Goal: Information Seeking & Learning: Learn about a topic

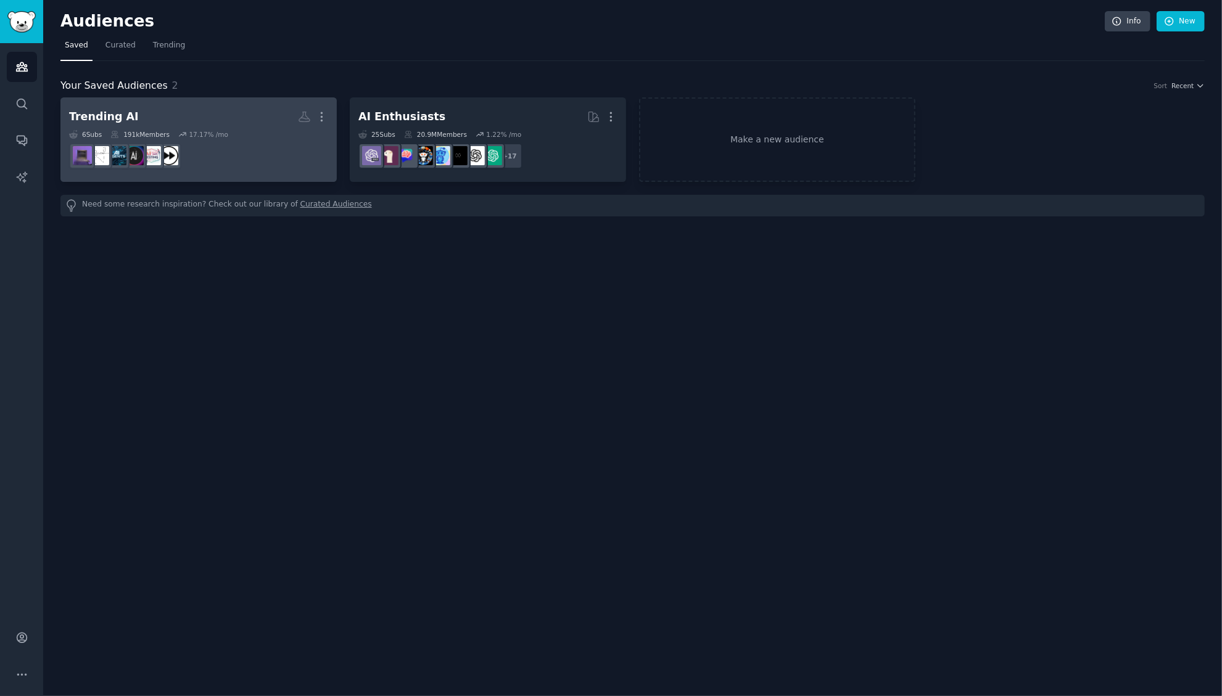
click at [205, 141] on dd at bounding box center [198, 156] width 259 height 35
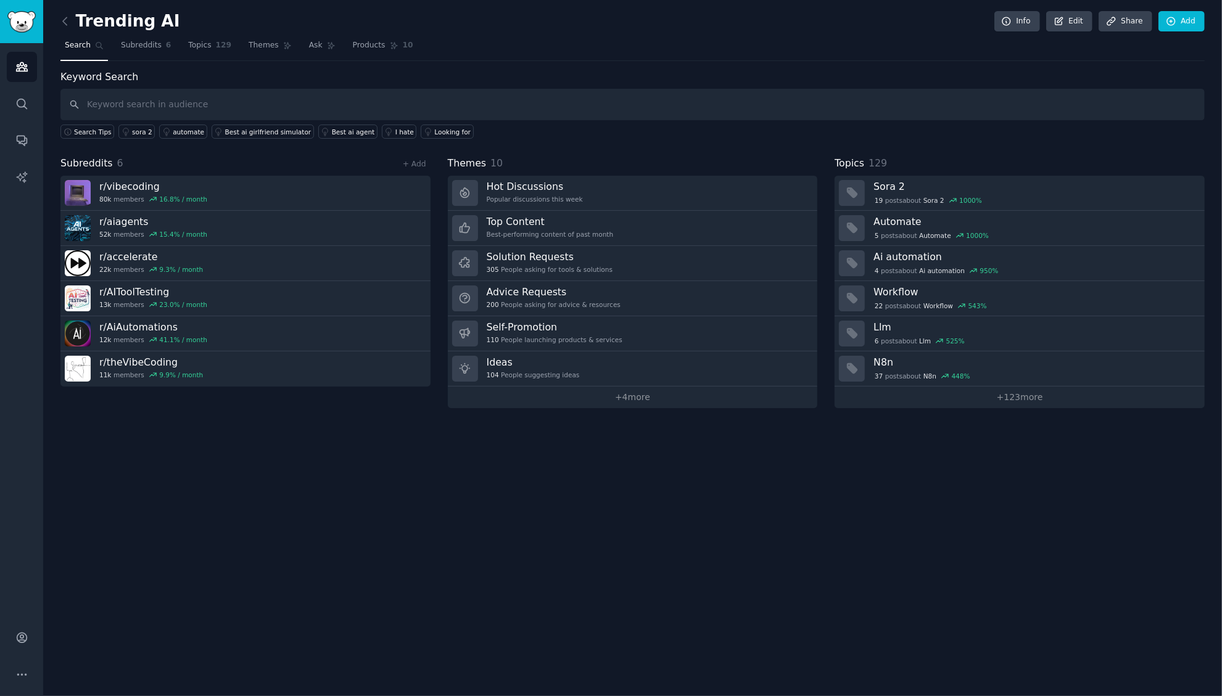
click at [302, 467] on div "Trending AI Info Edit Share Add Search Subreddits 6 Topics 129 Themes Ask Produ…" at bounding box center [632, 348] width 1179 height 696
click at [262, 47] on span "Themes" at bounding box center [264, 45] width 30 height 11
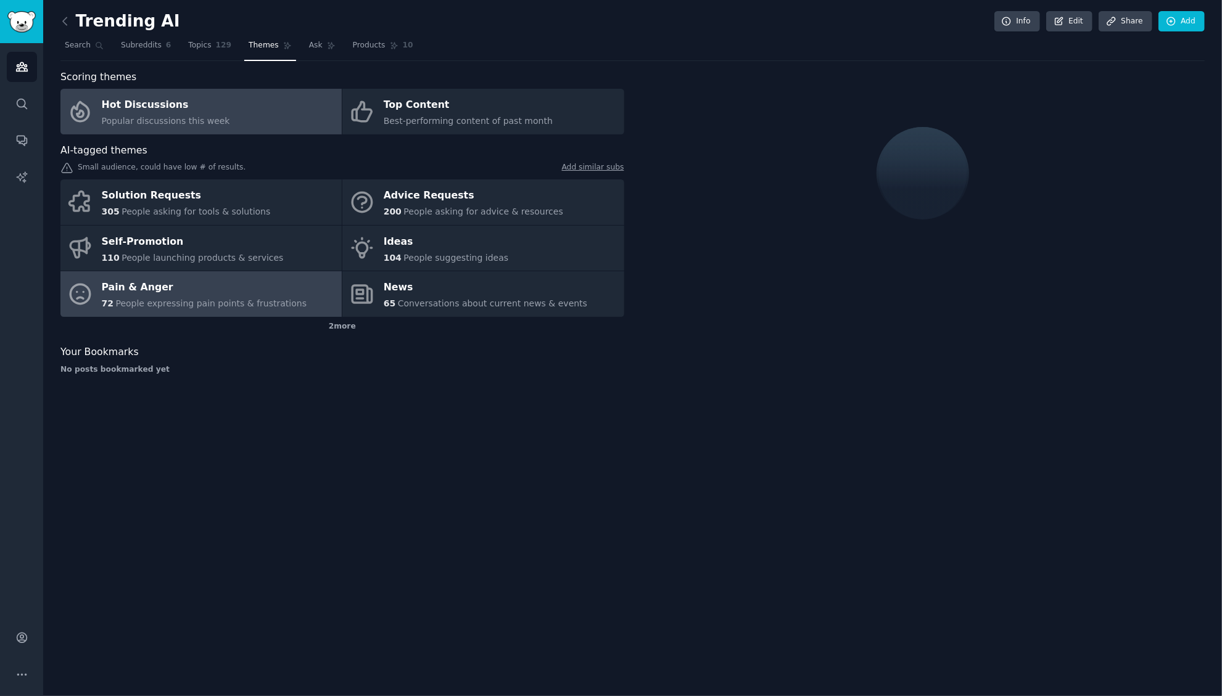
click at [212, 296] on div "Pain & Anger" at bounding box center [204, 288] width 205 height 20
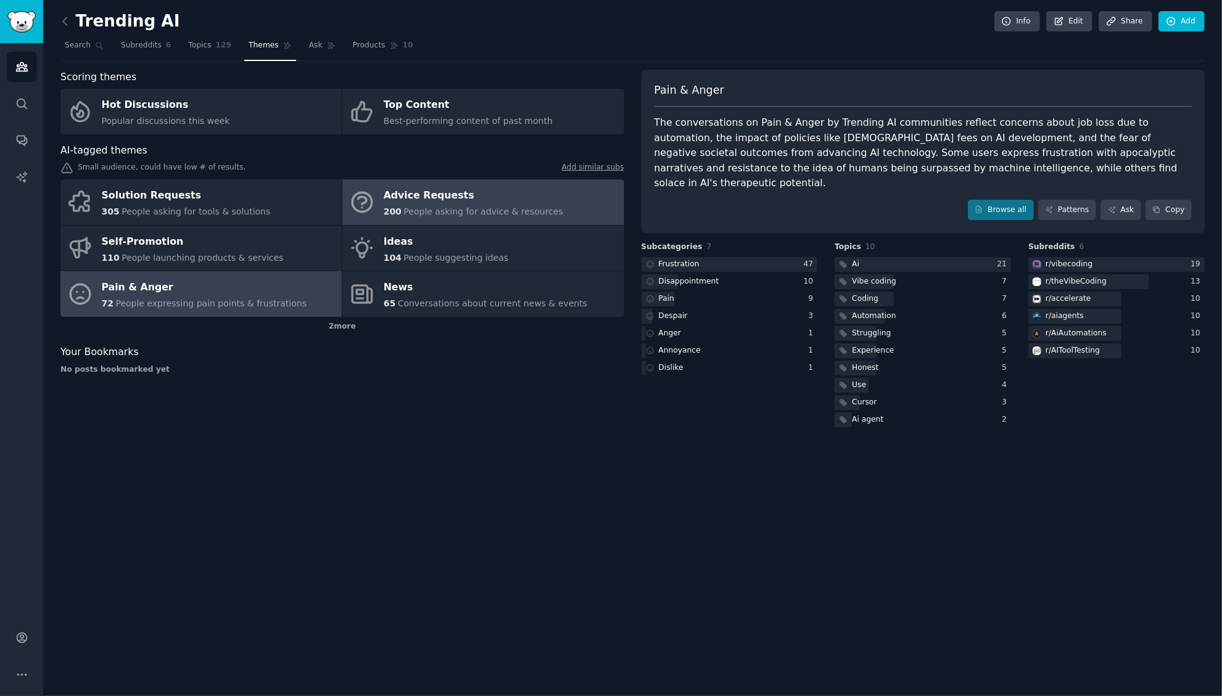
click at [477, 212] on span "People asking for advice & resources" at bounding box center [482, 212] width 159 height 10
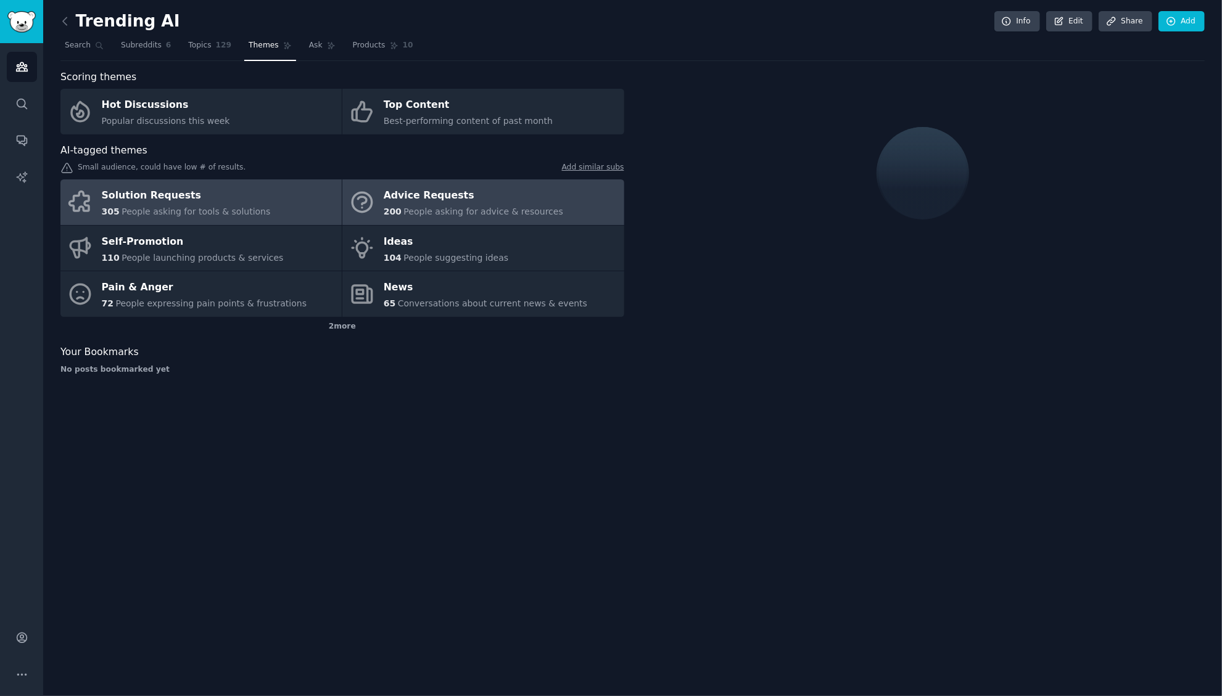
click at [250, 211] on span "People asking for tools & solutions" at bounding box center [196, 212] width 149 height 10
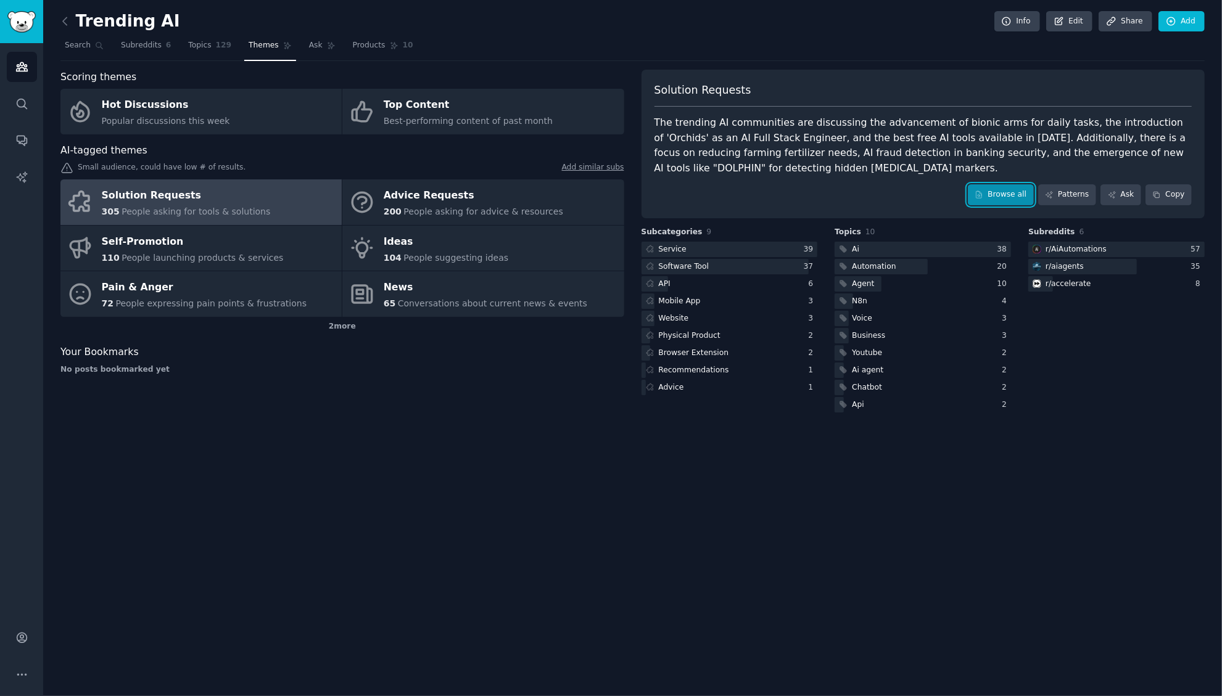
click at [1020, 196] on link "Browse all" at bounding box center [1001, 194] width 66 height 21
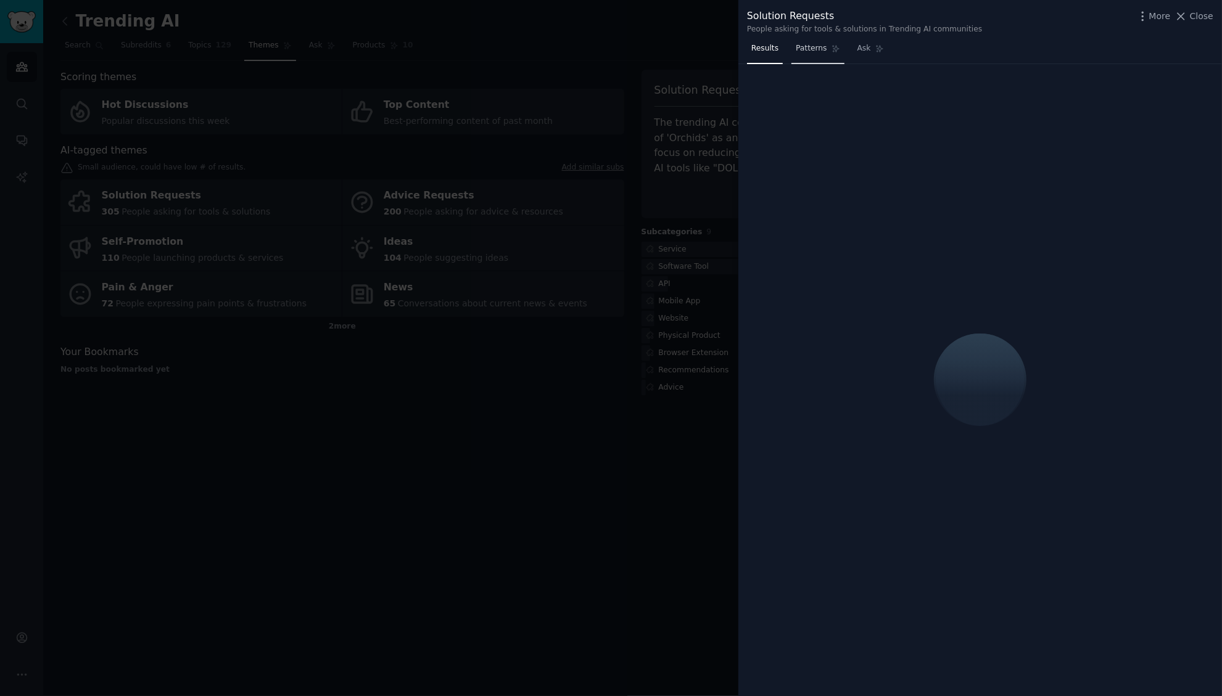
drag, startPoint x: 809, startPoint y: 49, endPoint x: 822, endPoint y: 62, distance: 17.4
click at [809, 50] on span "Patterns" at bounding box center [811, 48] width 31 height 11
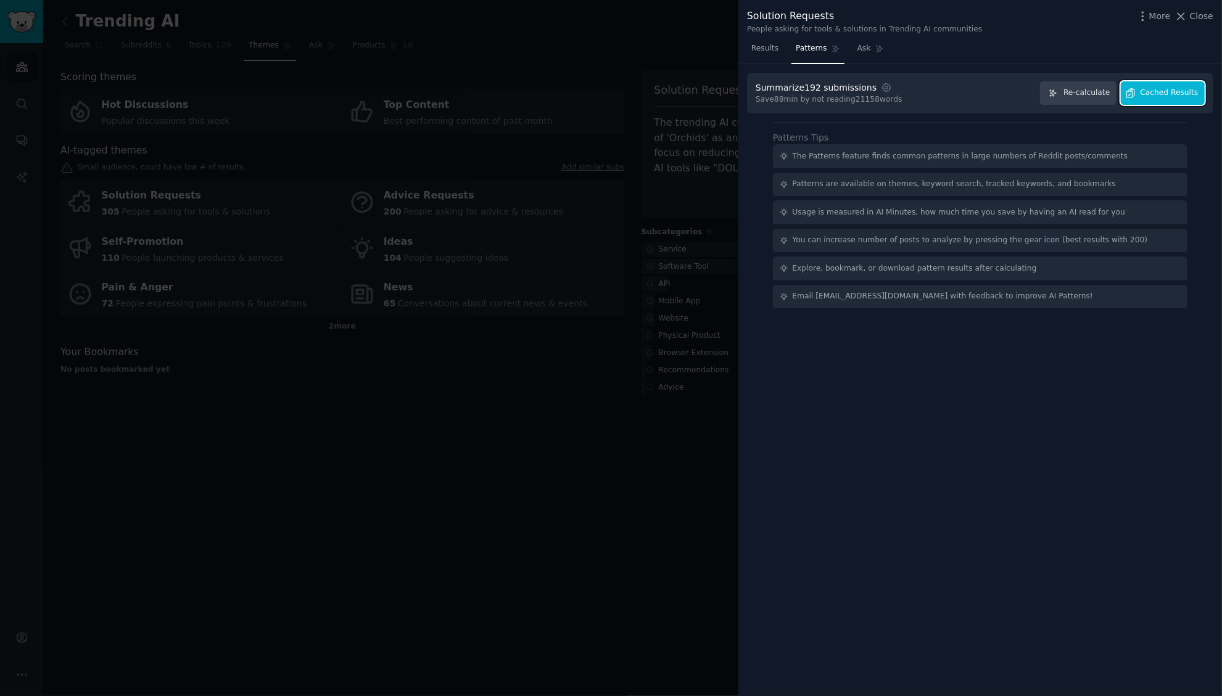
click at [1180, 97] on span "Cached Results" at bounding box center [1169, 93] width 58 height 11
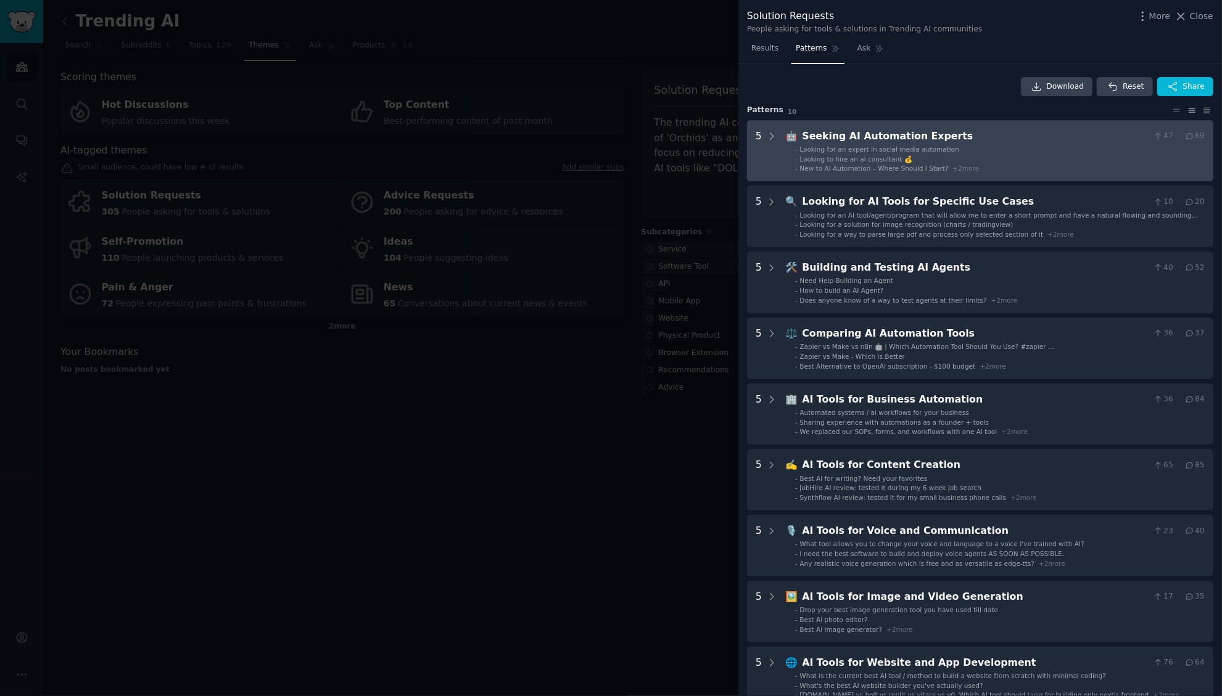
click at [1024, 156] on li "- Looking to hire an ai consultant 💰" at bounding box center [1000, 159] width 410 height 9
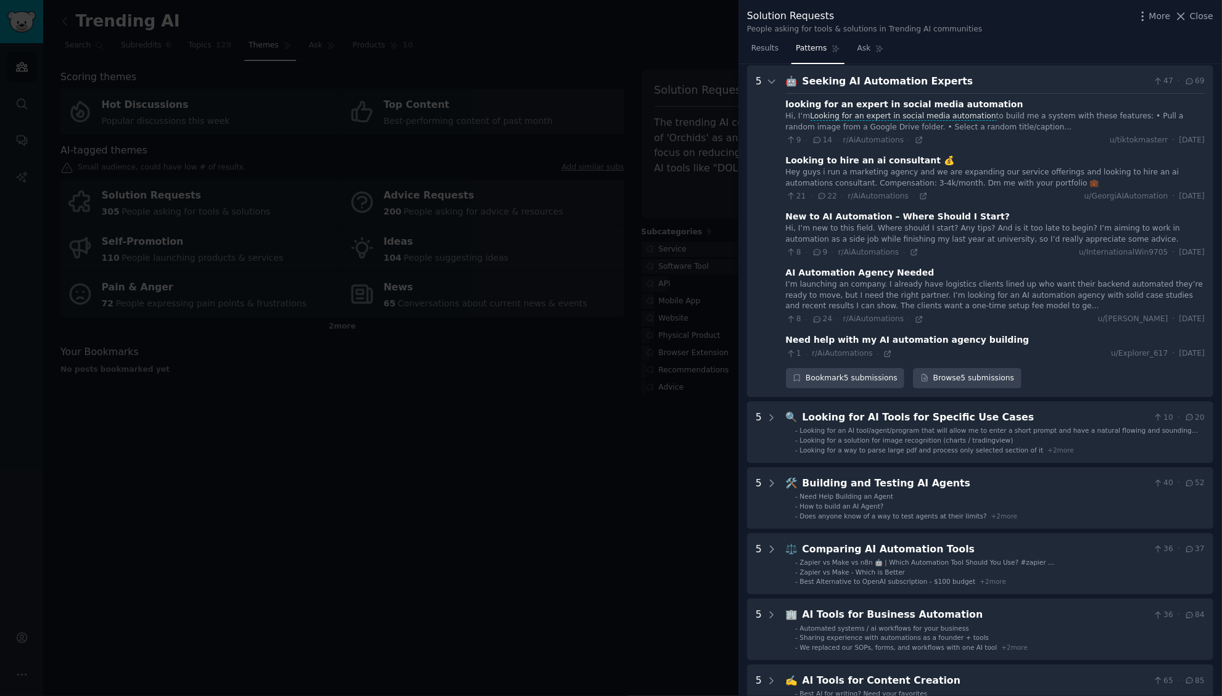
scroll to position [56, 0]
click at [628, 333] on div at bounding box center [611, 348] width 1222 height 696
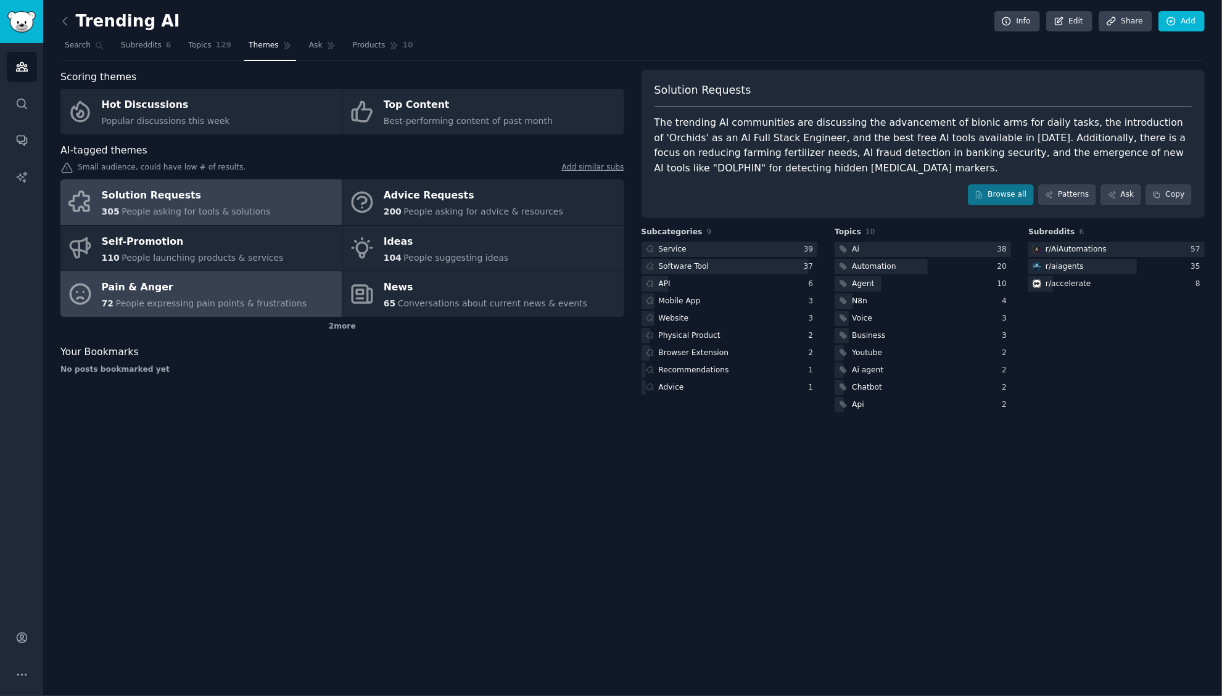
click at [211, 302] on span "People expressing pain points & frustrations" at bounding box center [210, 304] width 191 height 10
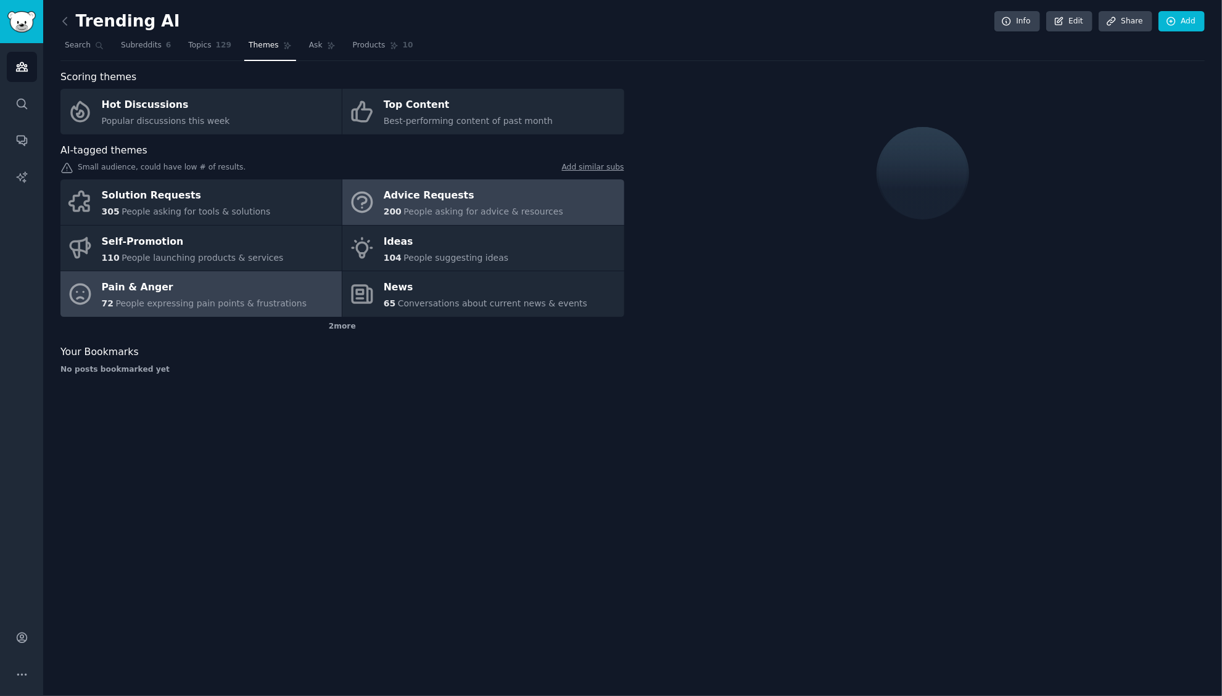
click at [445, 201] on div "Advice Requests" at bounding box center [473, 196] width 179 height 20
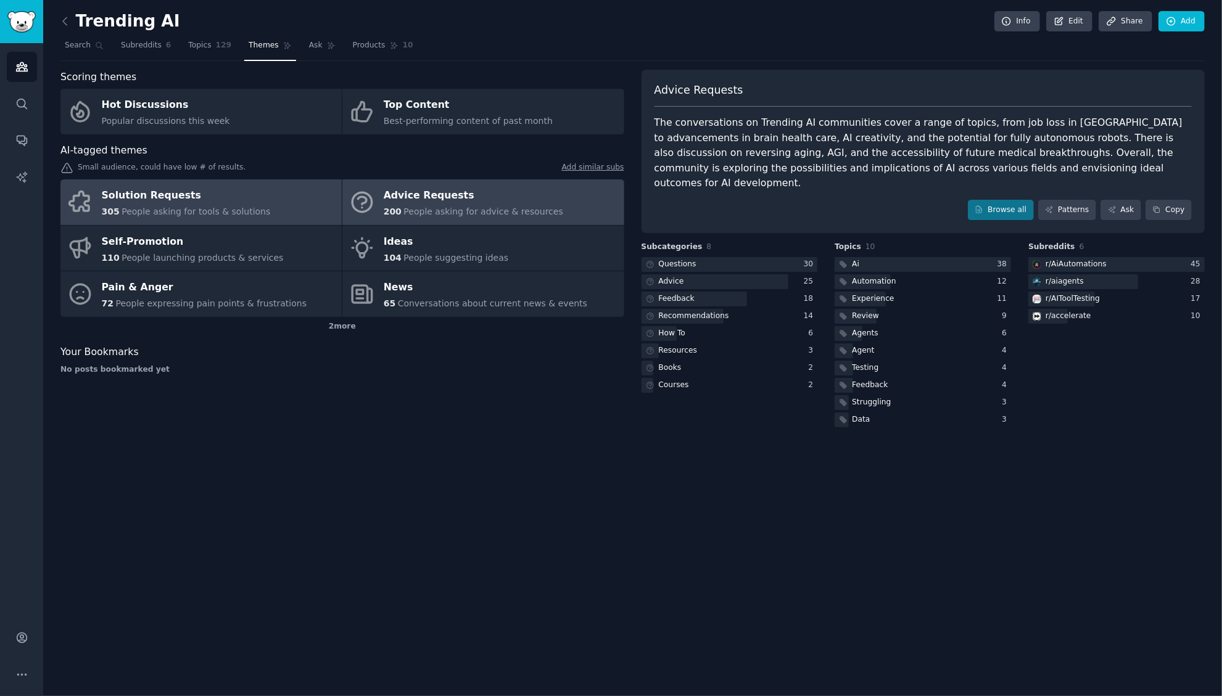
click at [223, 215] on span "People asking for tools & solutions" at bounding box center [196, 212] width 149 height 10
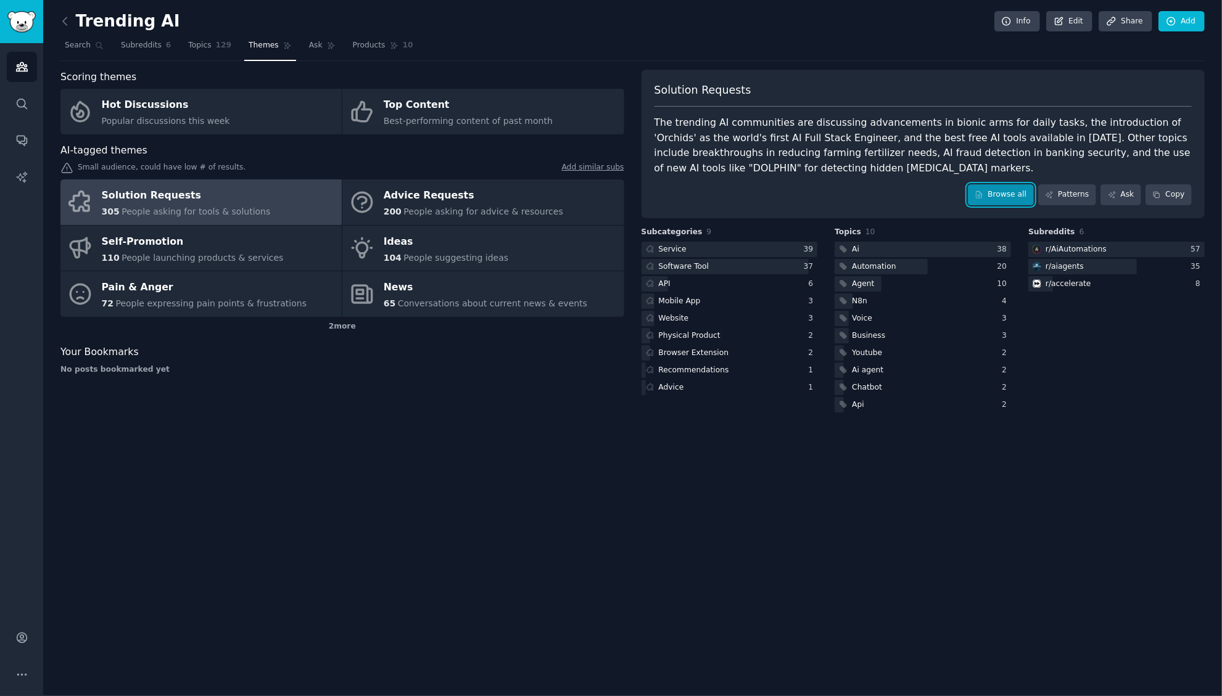
click at [1010, 194] on link "Browse all" at bounding box center [1001, 194] width 66 height 21
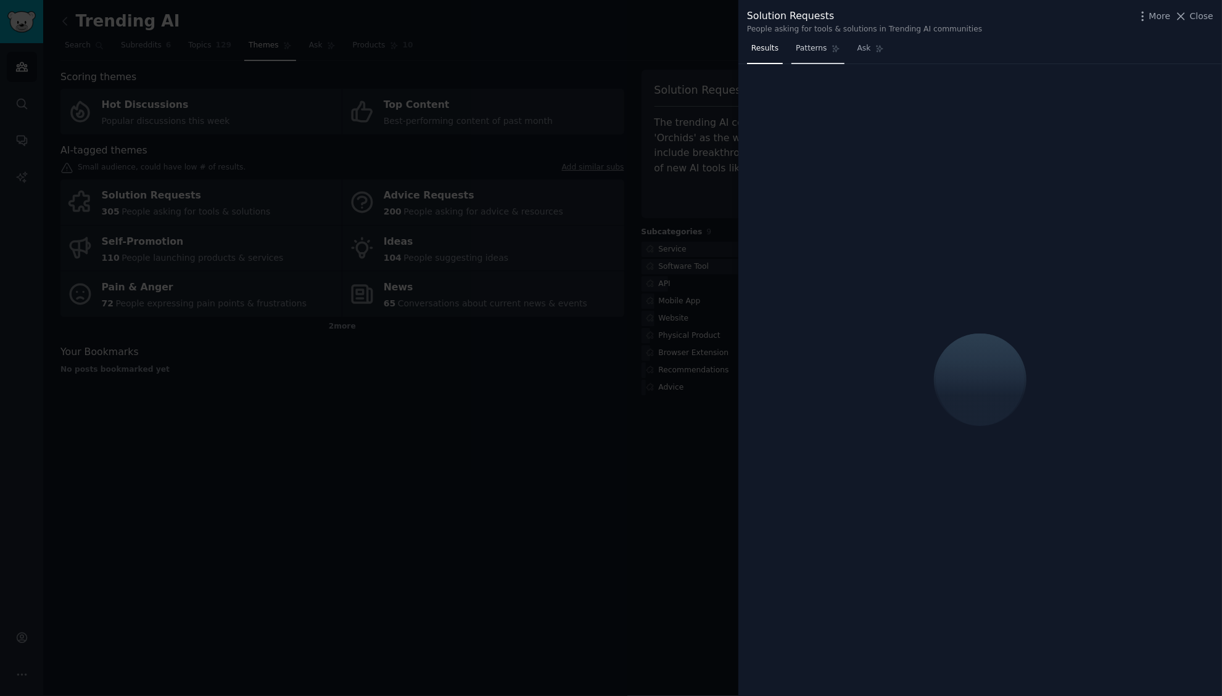
click at [817, 47] on span "Patterns" at bounding box center [811, 48] width 31 height 11
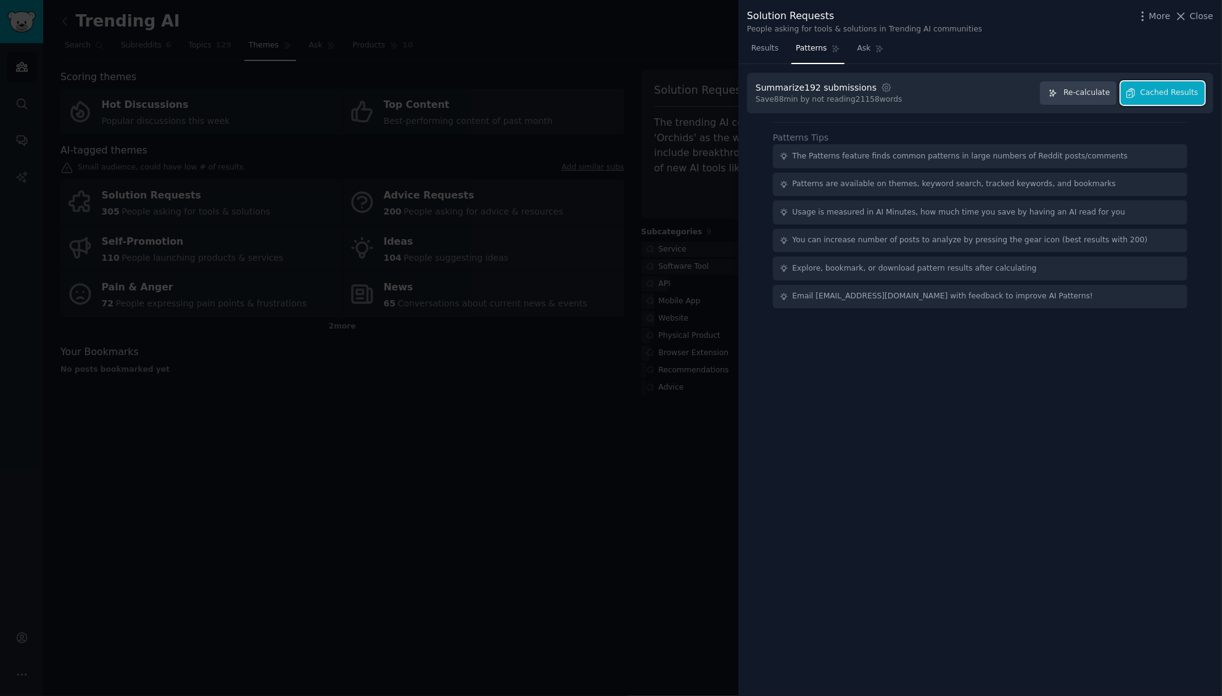
click at [1161, 92] on span "Cached Results" at bounding box center [1169, 93] width 58 height 11
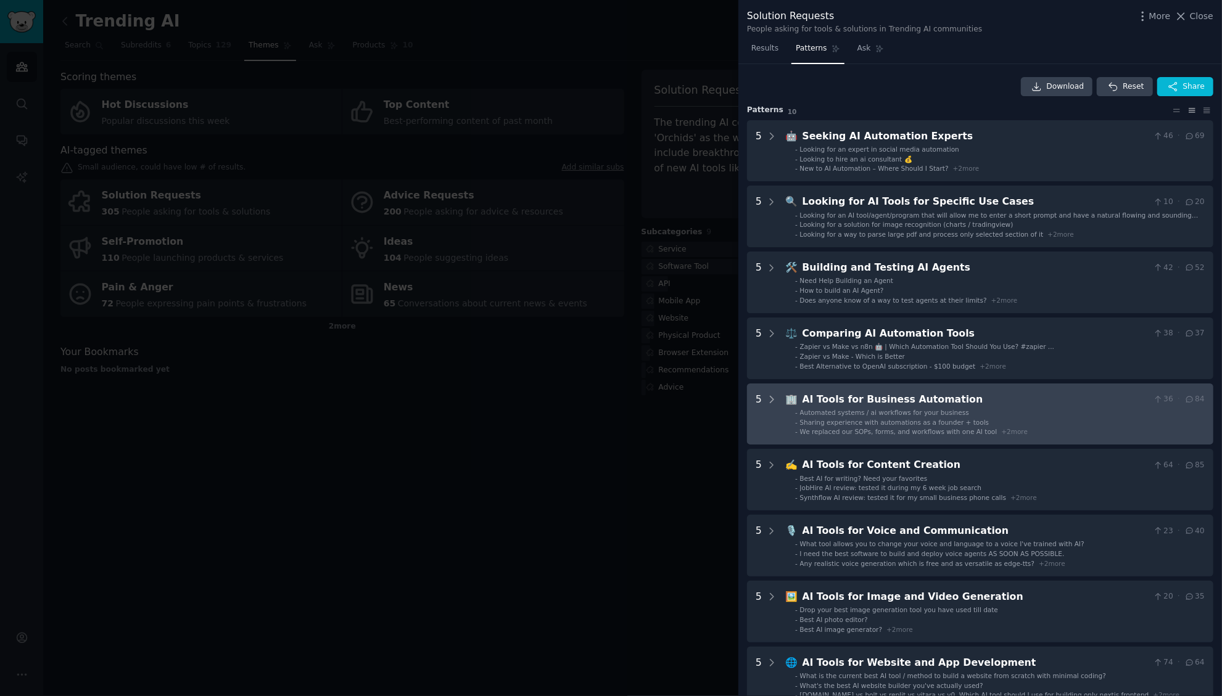
click at [978, 411] on li "- Automated systems / ai workflows for your business" at bounding box center [1000, 412] width 410 height 9
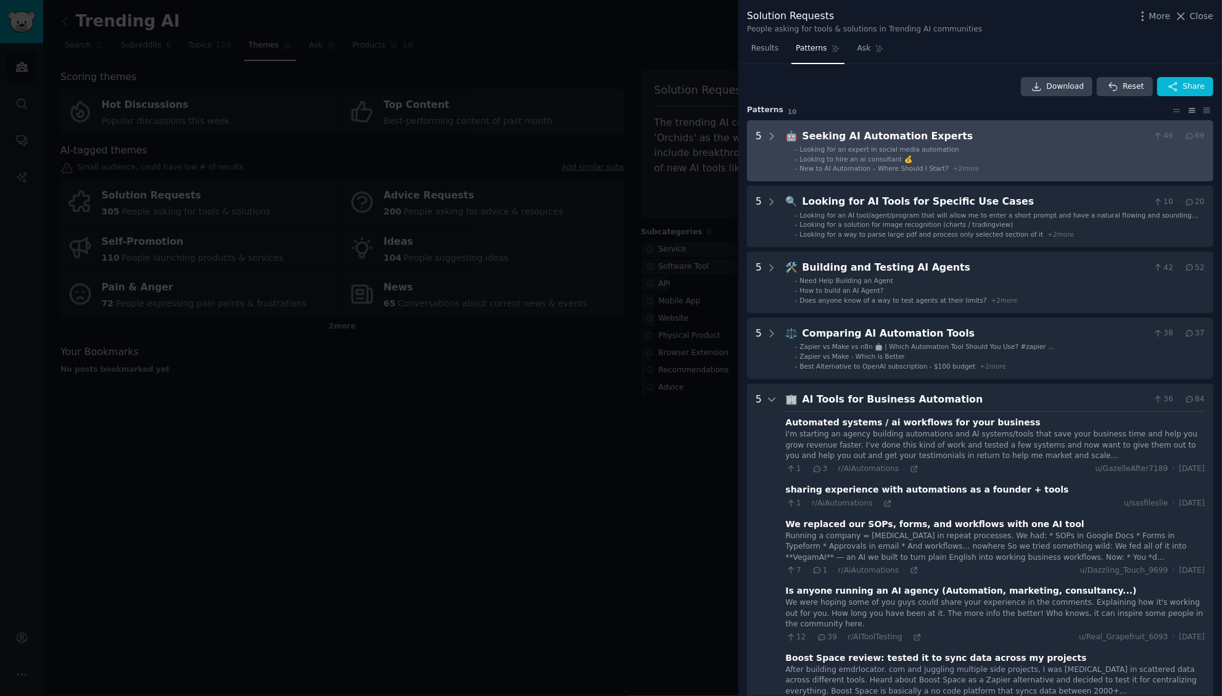
click at [993, 153] on li "- Looking for an expert in social media automation" at bounding box center [1000, 149] width 410 height 9
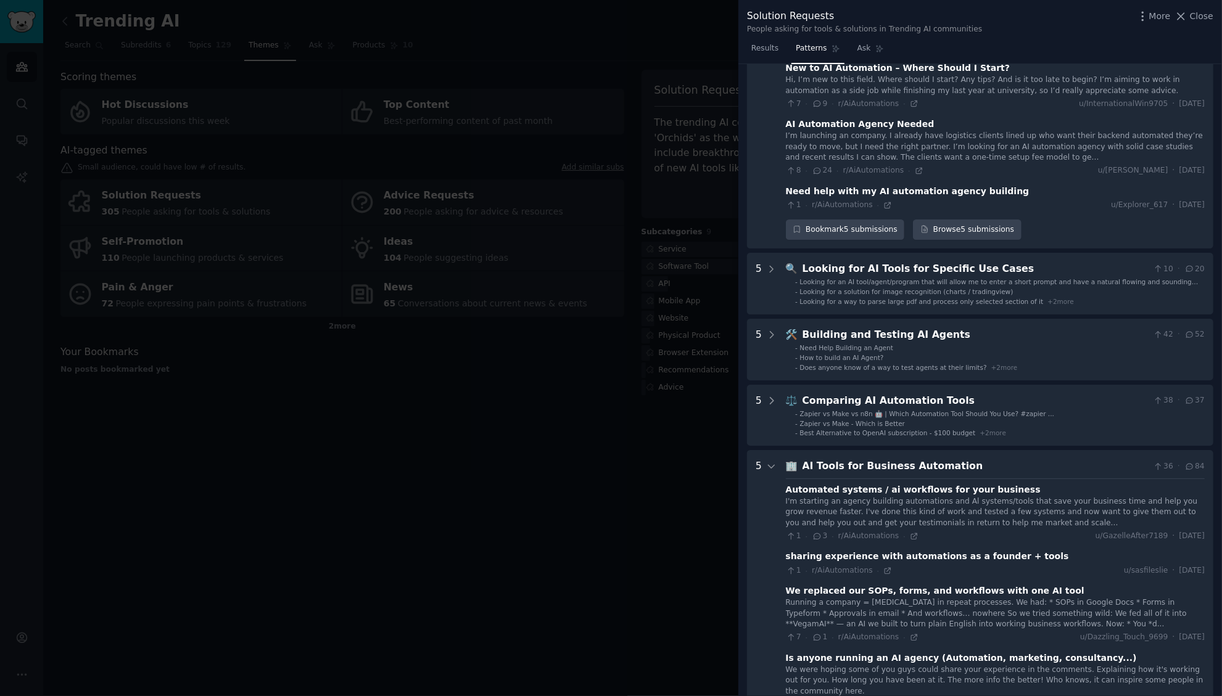
scroll to position [220, 0]
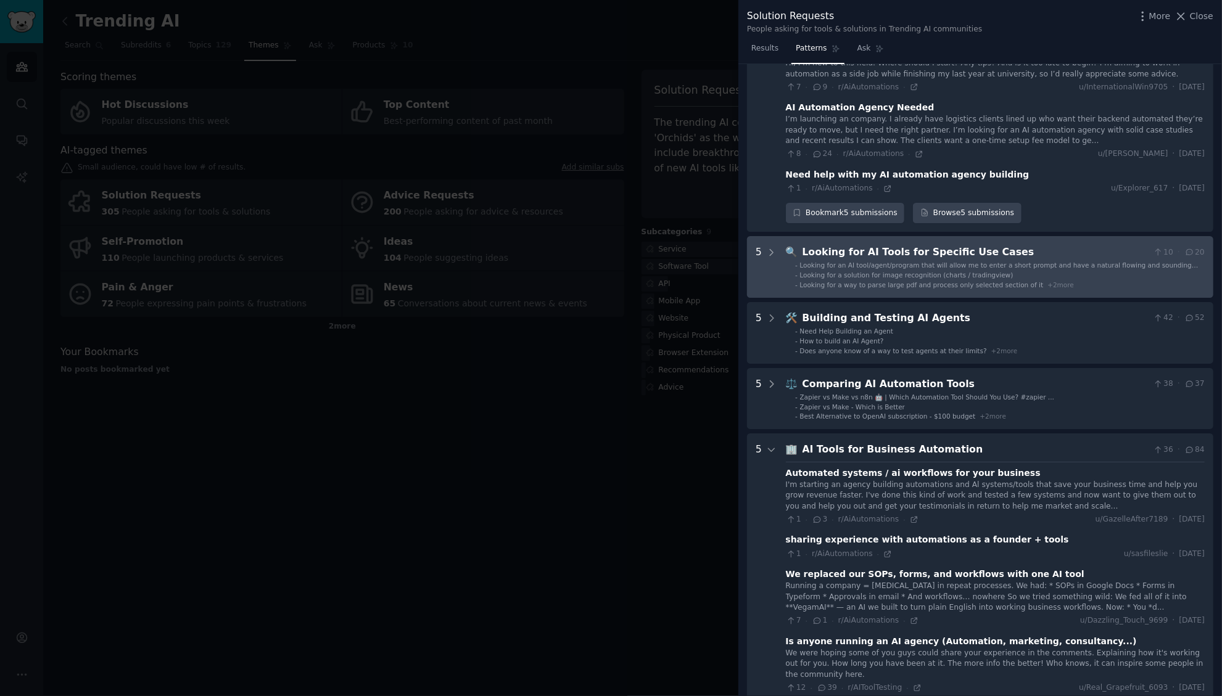
click at [950, 263] on span "Looking for an AI tool/agent/program that will allow me to enter a short prompt…" at bounding box center [999, 274] width 399 height 25
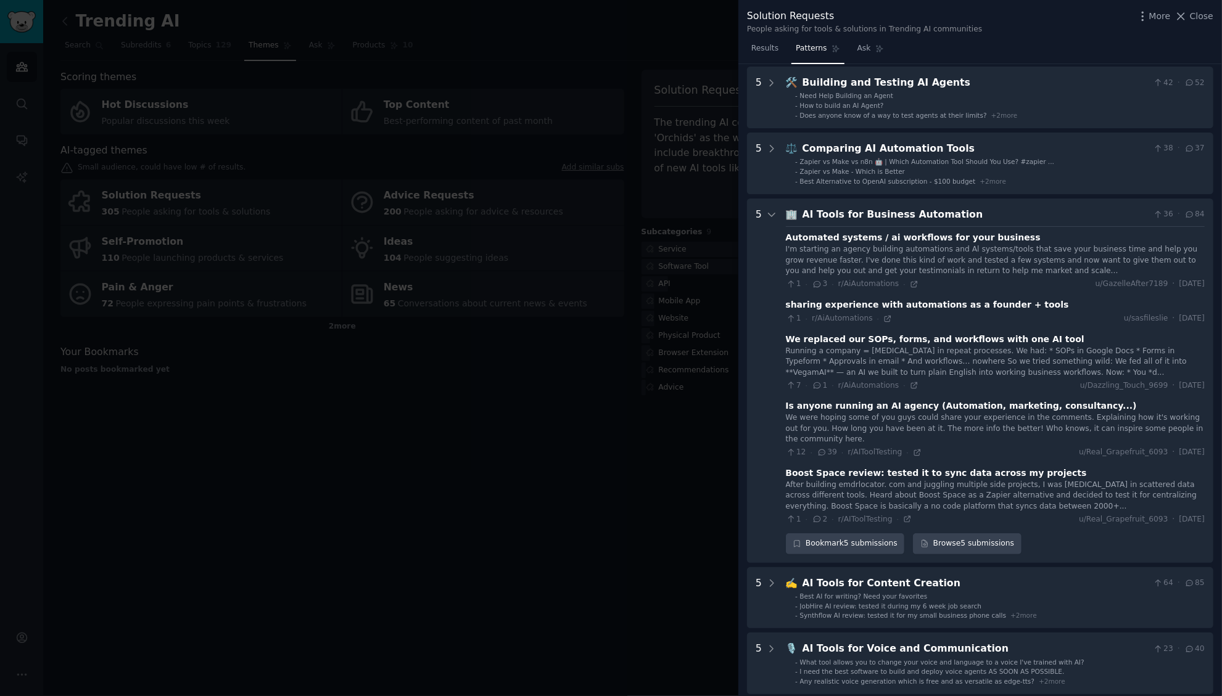
scroll to position [987, 0]
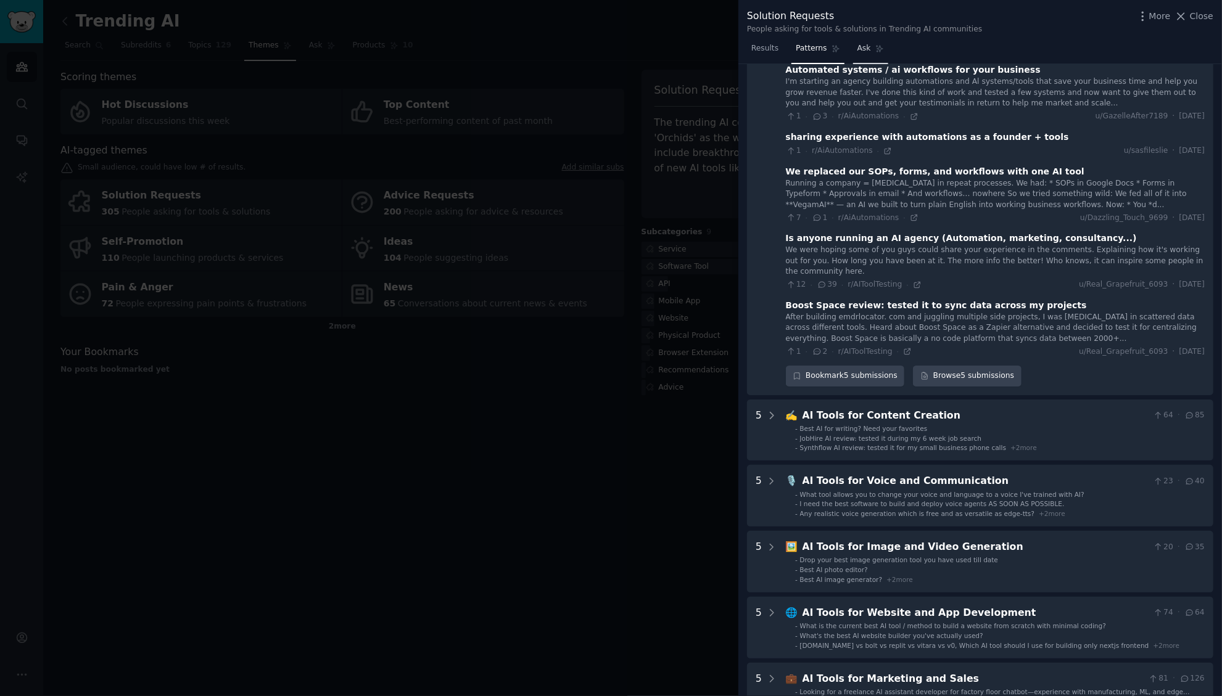
click at [867, 54] on link "Ask" at bounding box center [870, 51] width 35 height 25
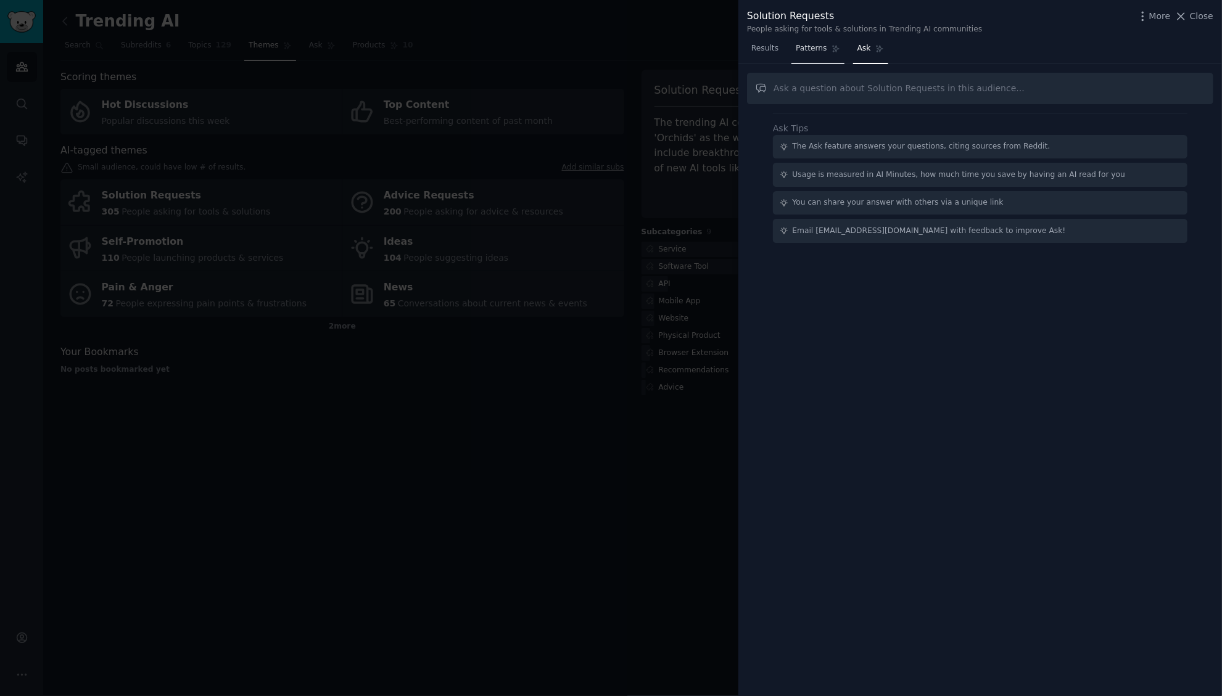
click at [820, 55] on link "Patterns" at bounding box center [817, 51] width 52 height 25
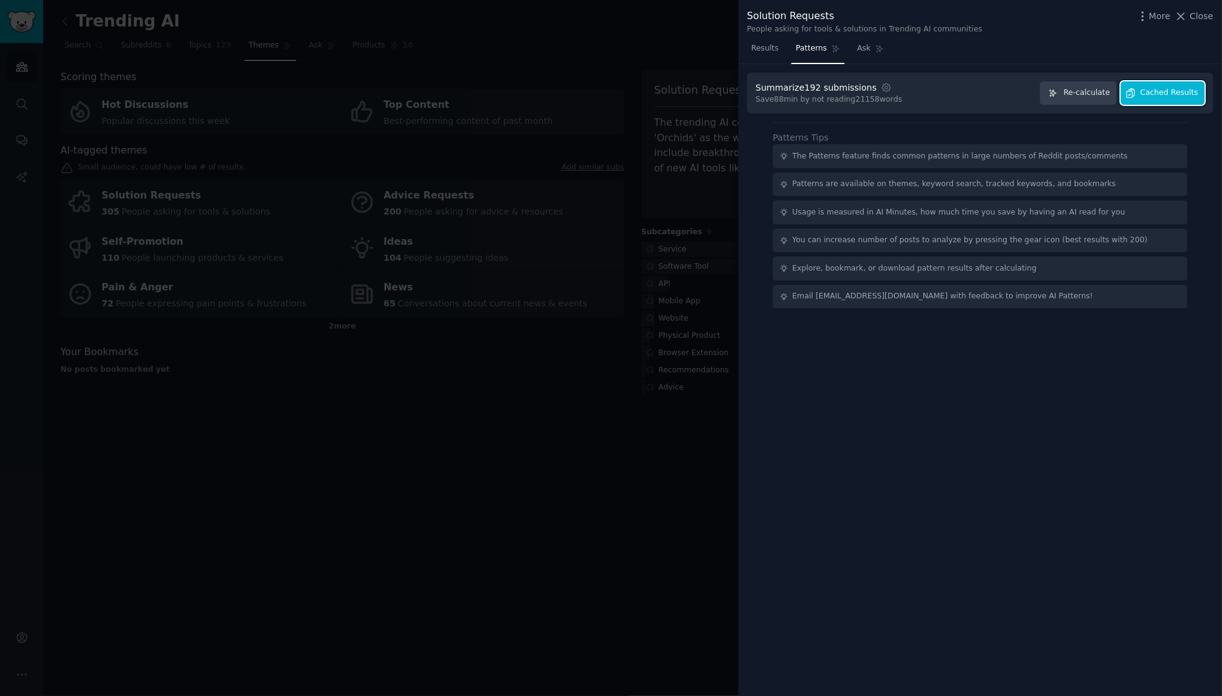
click at [1160, 92] on span "Cached Results" at bounding box center [1169, 93] width 58 height 11
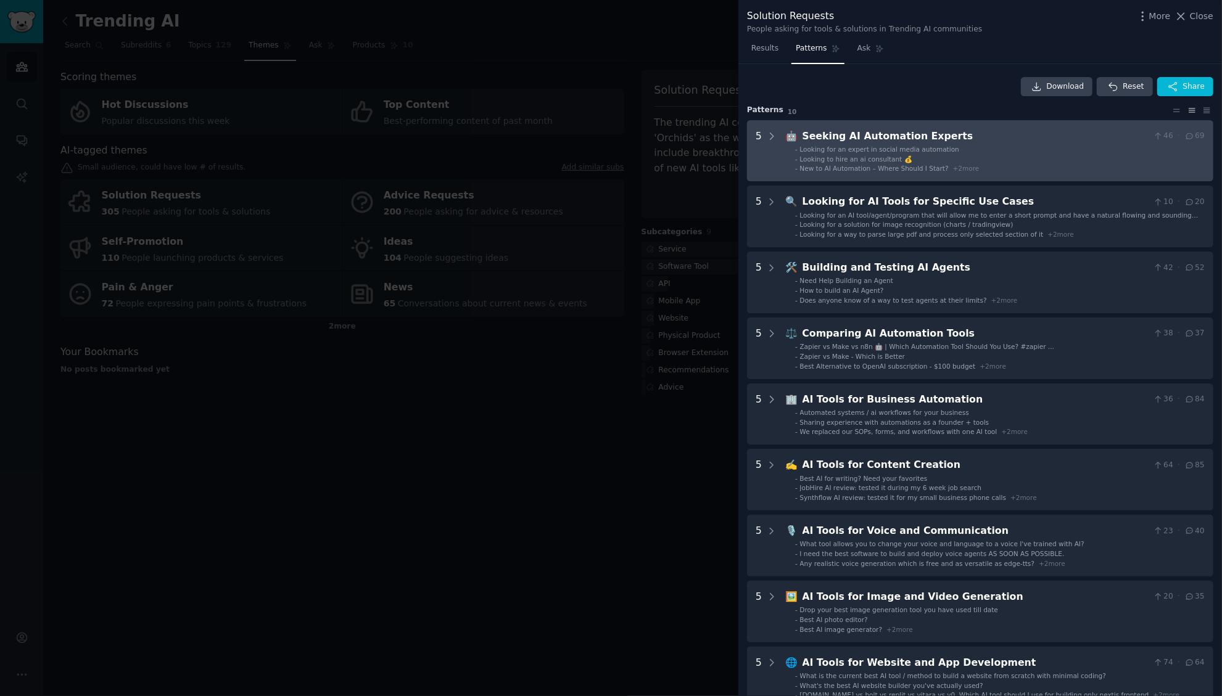
click at [1081, 156] on li "- Looking to hire an ai consultant 💰" at bounding box center [1000, 159] width 410 height 9
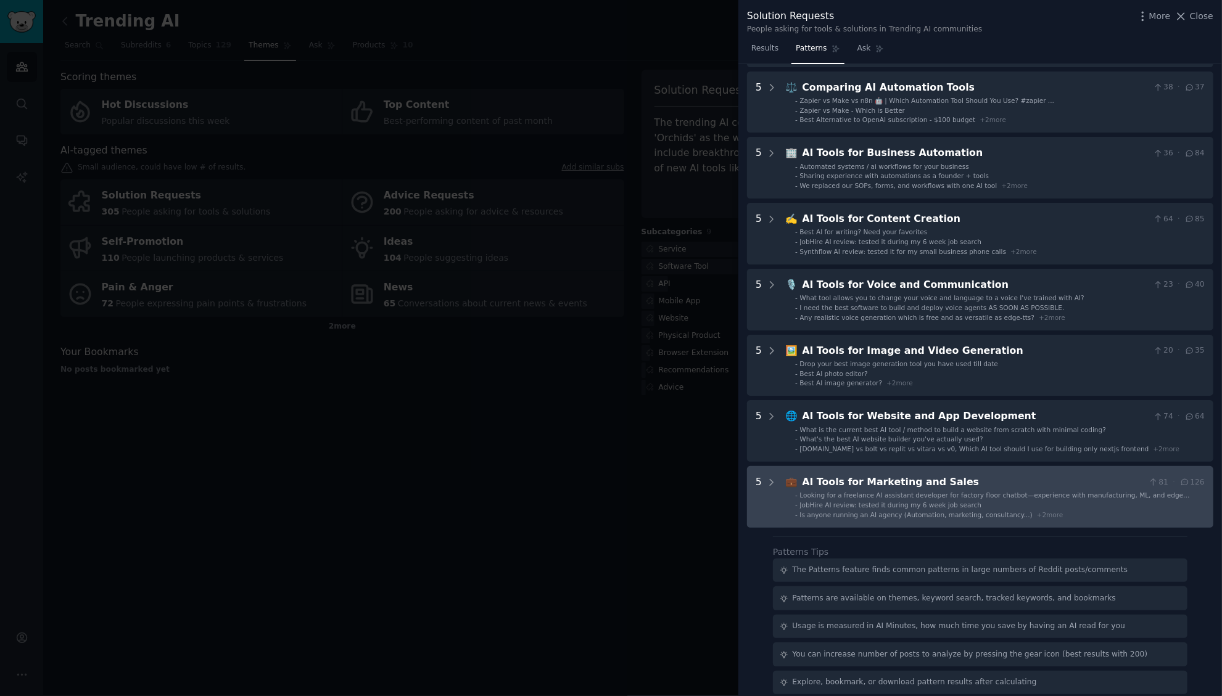
scroll to position [556, 0]
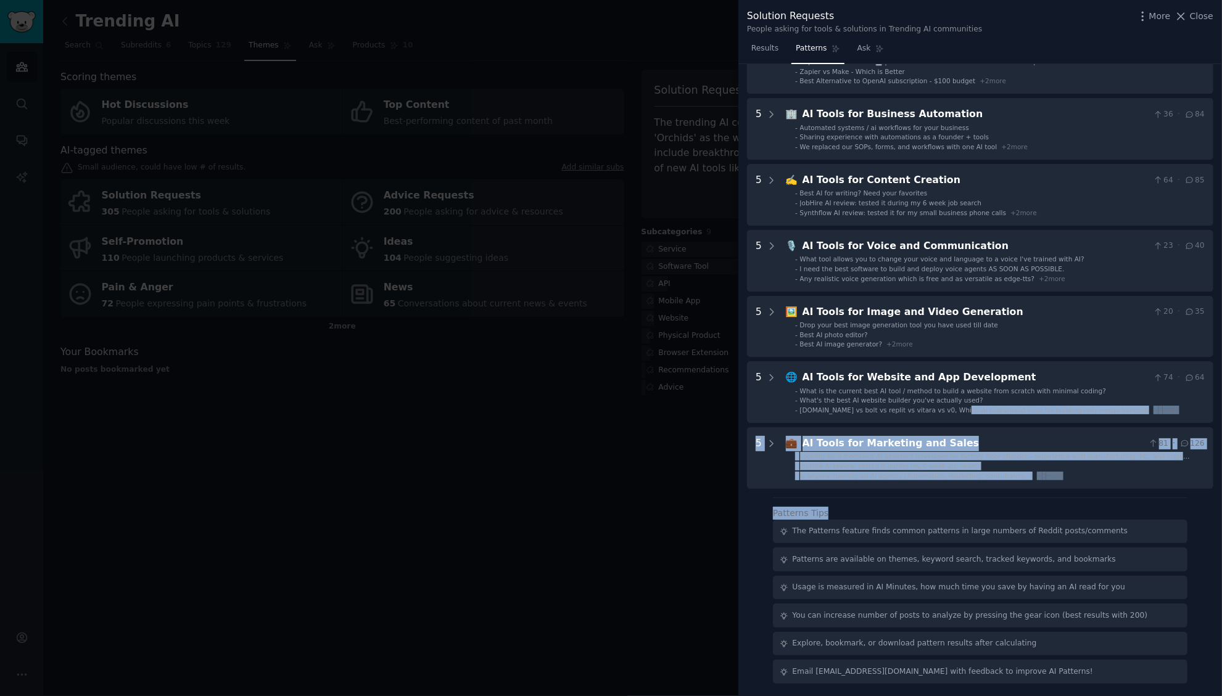
drag, startPoint x: 1057, startPoint y: 501, endPoint x: 1079, endPoint y: 490, distance: 25.7
click at [955, 416] on div "Download Reset Share Pattern s 10 5 🤖 Seeking AI Automation Experts 46 · 69 loo…" at bounding box center [980, 380] width 484 height 633
click at [1074, 501] on div "Patterns Tips The Patterns feature finds common patterns in large numbers of Re…" at bounding box center [980, 591] width 414 height 186
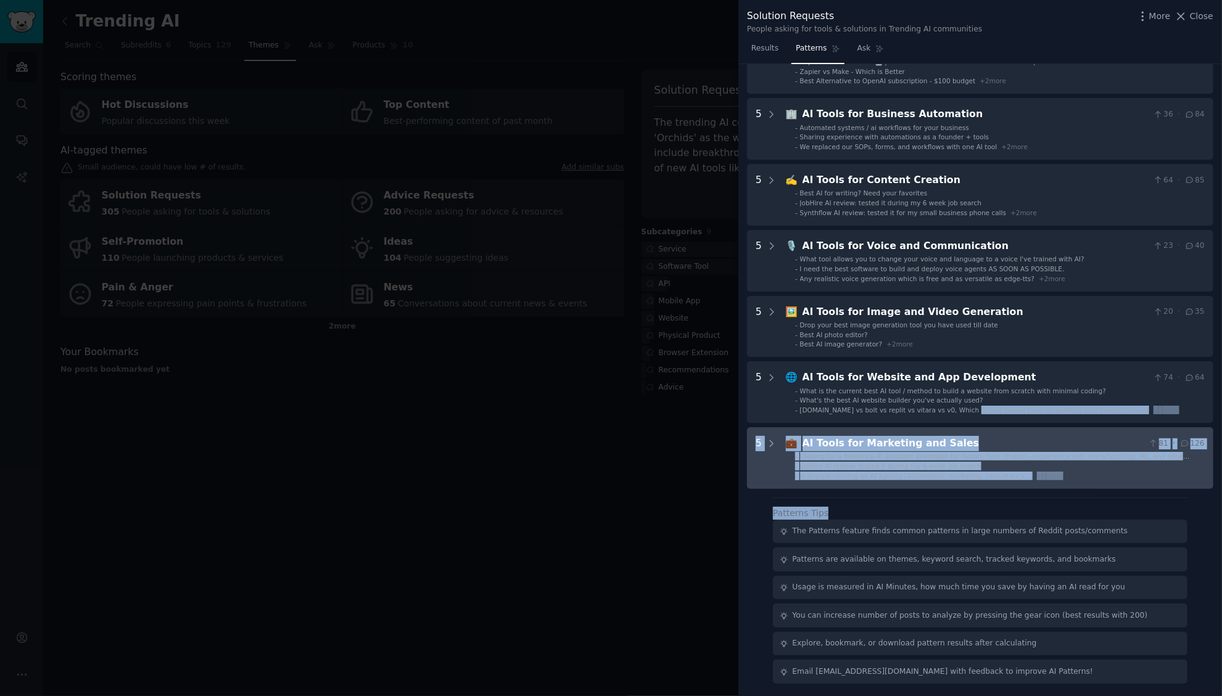
click at [1064, 479] on li "- Is anyone running an AI agency (Automation, marketing, consultancy...) + 2 mo…" at bounding box center [1000, 476] width 410 height 9
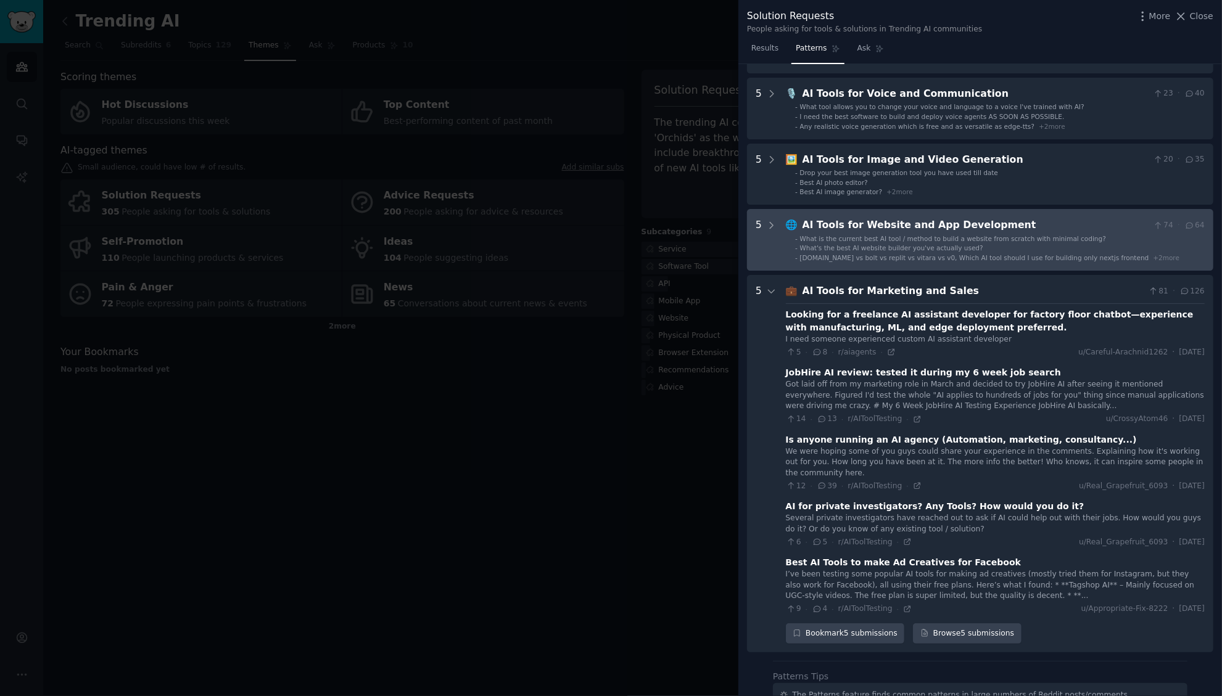
click at [883, 247] on span "What's the best AI website builder you've actually used?" at bounding box center [891, 247] width 183 height 7
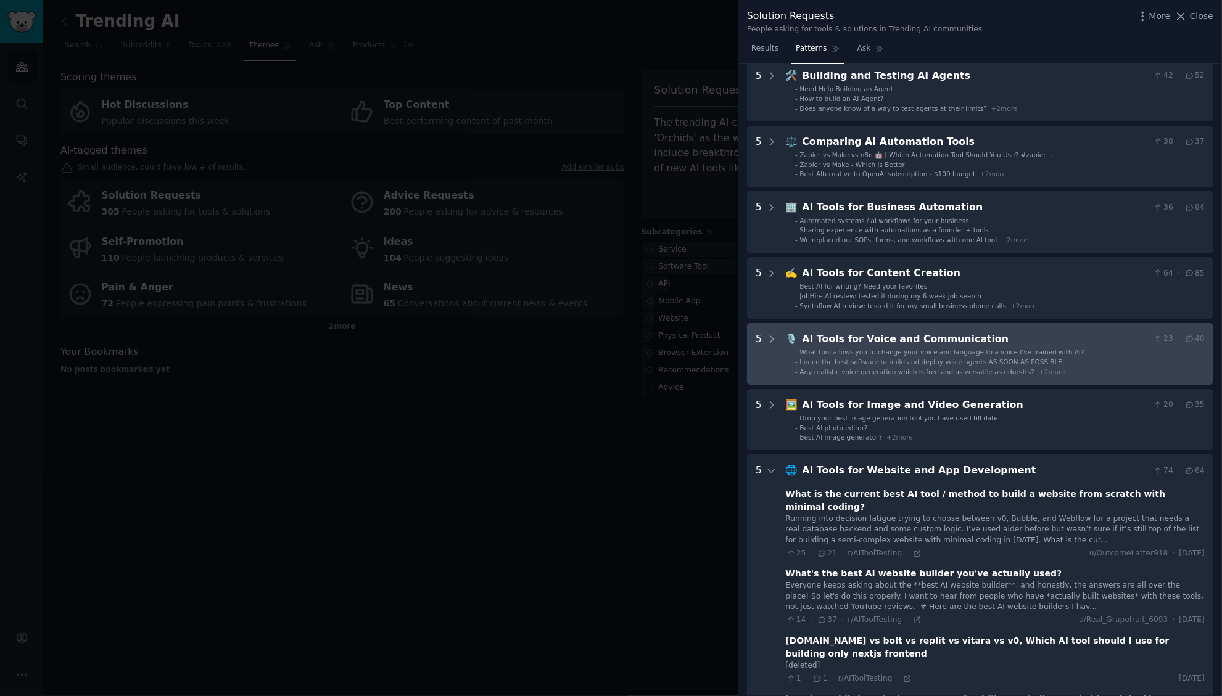
scroll to position [461, 0]
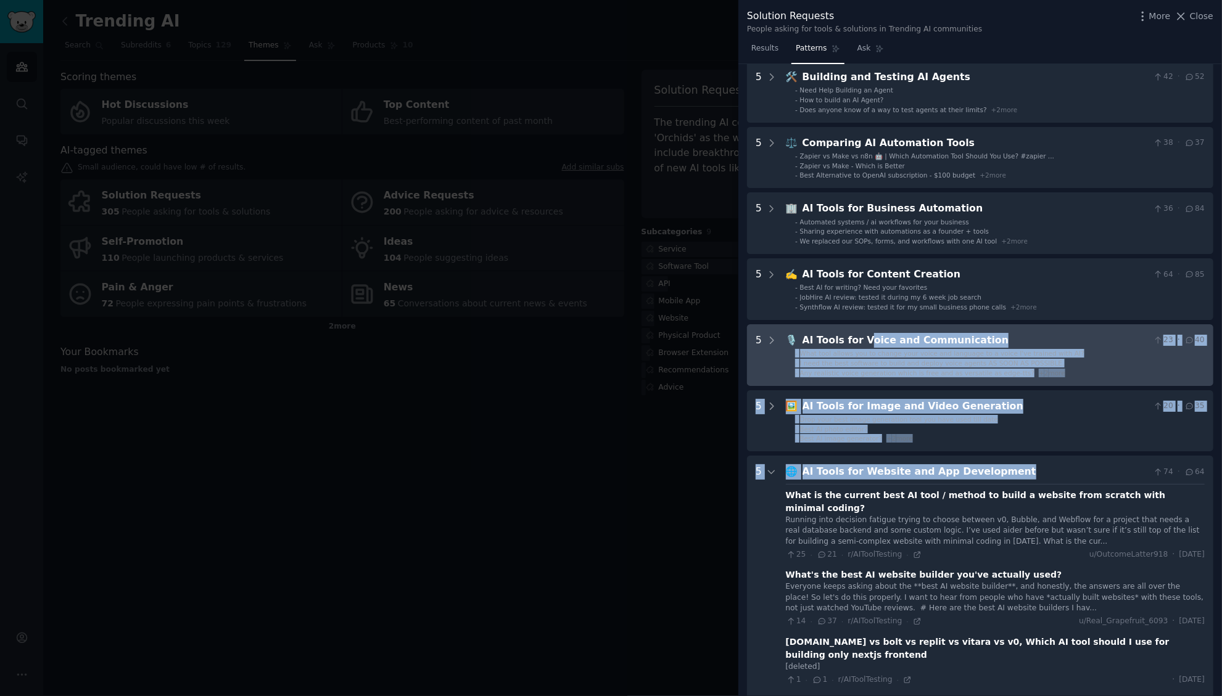
drag, startPoint x: 1057, startPoint y: 462, endPoint x: 868, endPoint y: 329, distance: 231.0
click at [868, 329] on div "5 🤖 Seeking AI Automation Experts 46 · 69 looking for an expert in social media…" at bounding box center [980, 444] width 466 height 1570
drag, startPoint x: 920, startPoint y: 353, endPoint x: 920, endPoint y: 329, distance: 24.1
click at [920, 352] on span "What tool allows you to change your voice and language to a voice I've trained …" at bounding box center [942, 353] width 284 height 7
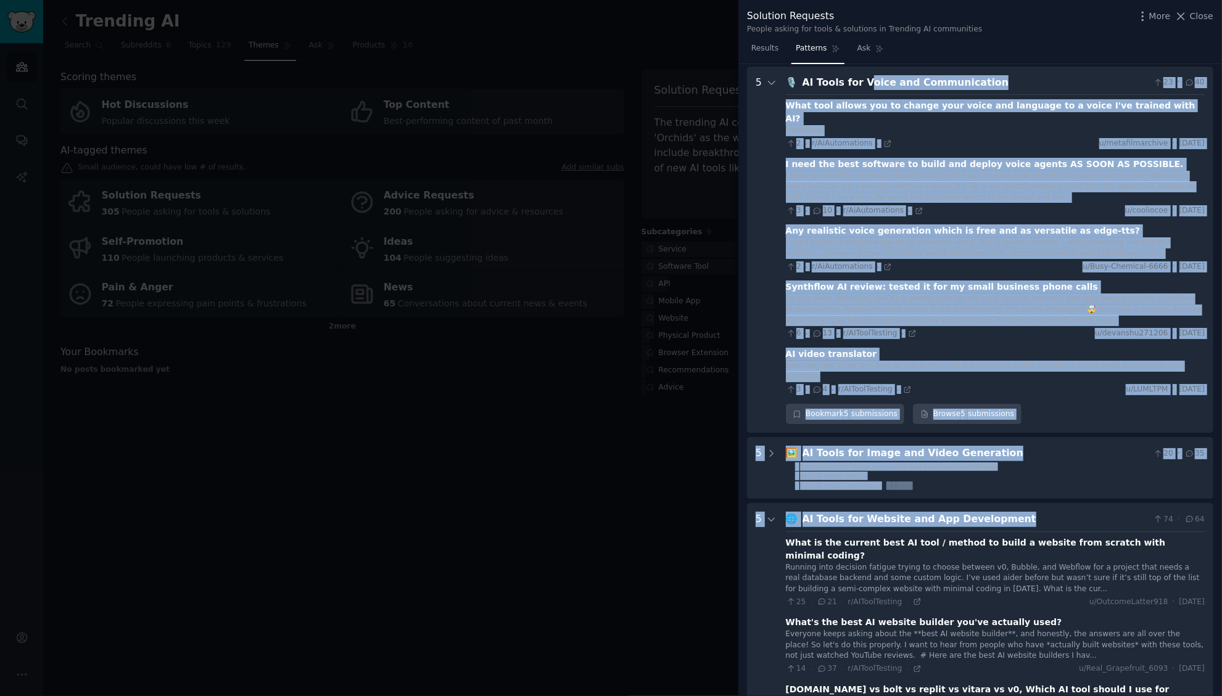
click at [916, 281] on div "What tool allows you to change your voice and language to a voice I've trained …" at bounding box center [995, 244] width 419 height 301
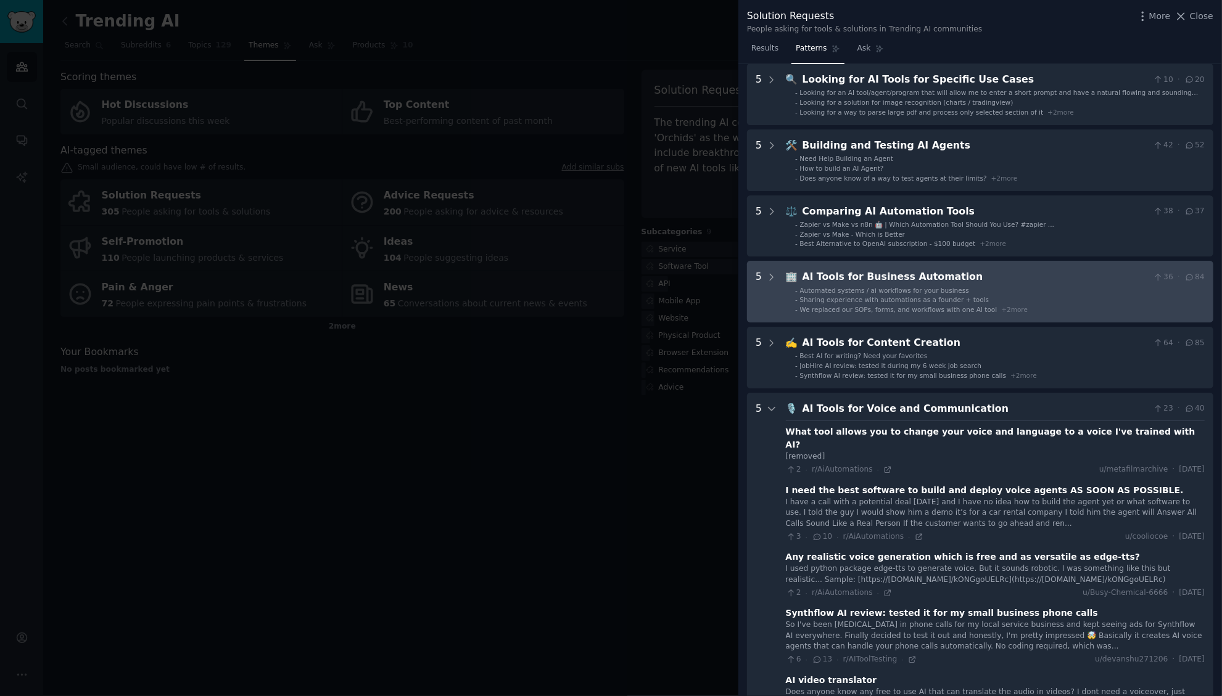
click at [884, 309] on span "We replaced our SOPs, forms, and workflows with one AI tool" at bounding box center [898, 309] width 197 height 7
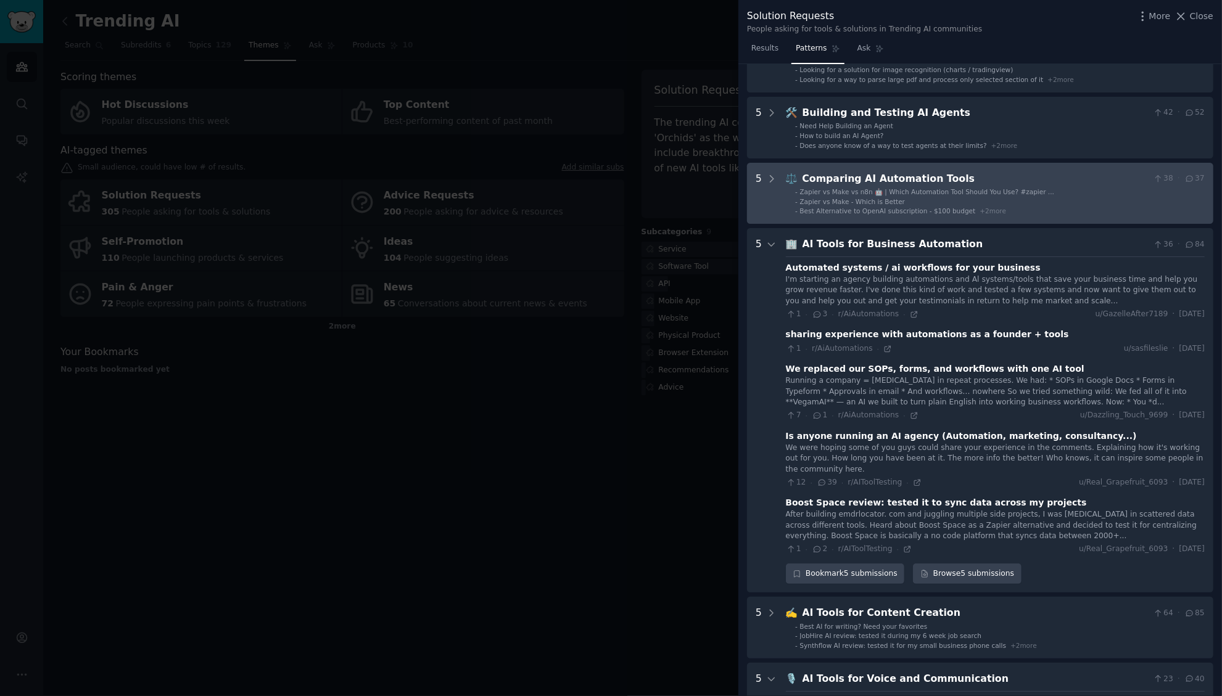
click at [891, 201] on span "Zapier vs Make - Which is Better" at bounding box center [852, 201] width 105 height 7
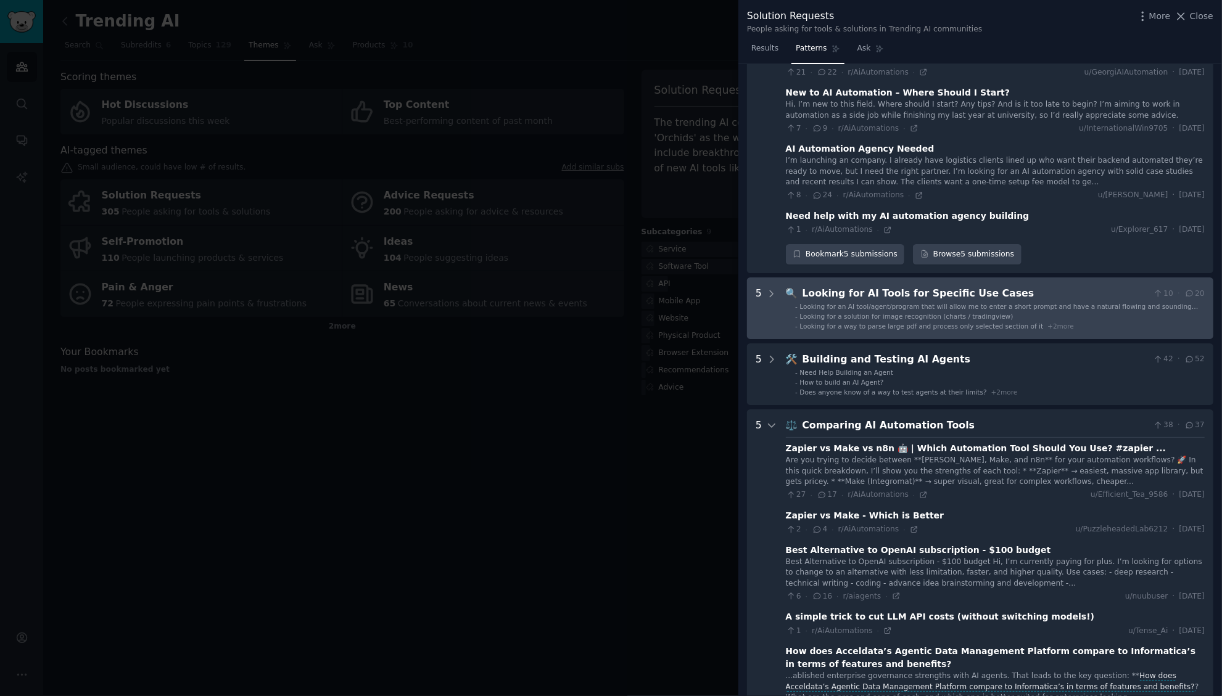
click at [884, 339] on Cases "5 🔍 Looking for AI Tools for Specific Use Cases 10 · 20 - Looking for an AI too…" at bounding box center [980, 309] width 466 height 62
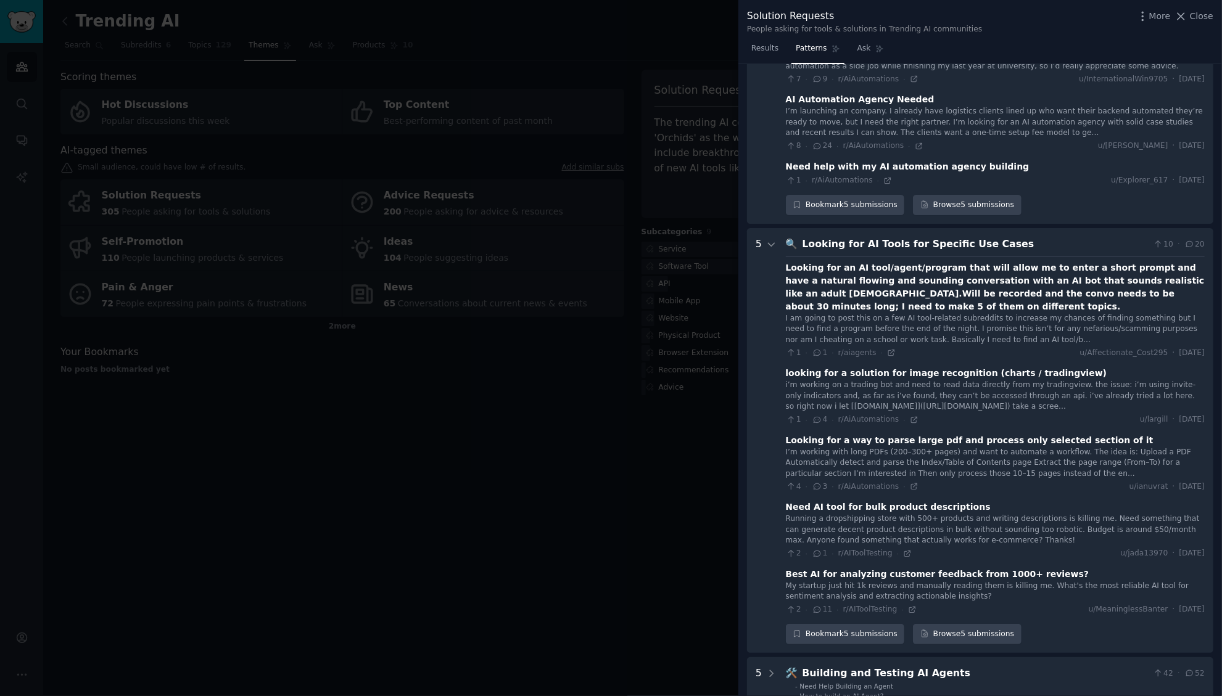
scroll to position [0, 0]
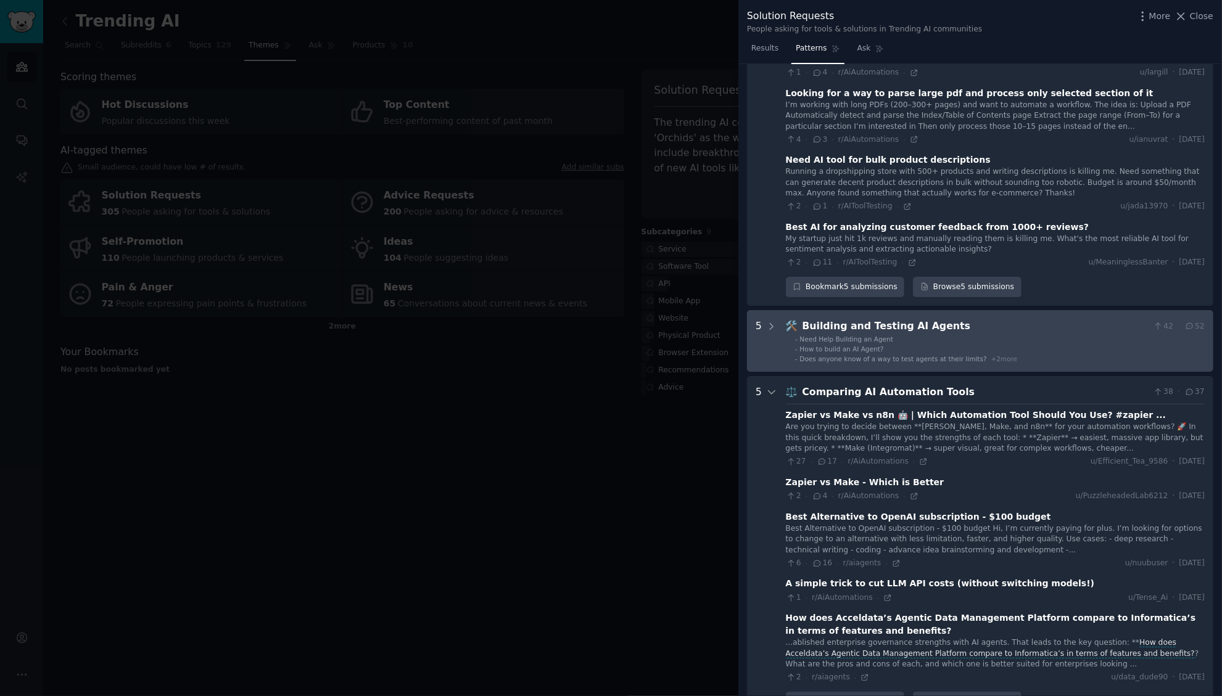
click at [862, 334] on div "Building and Testing AI Agents" at bounding box center [975, 326] width 346 height 15
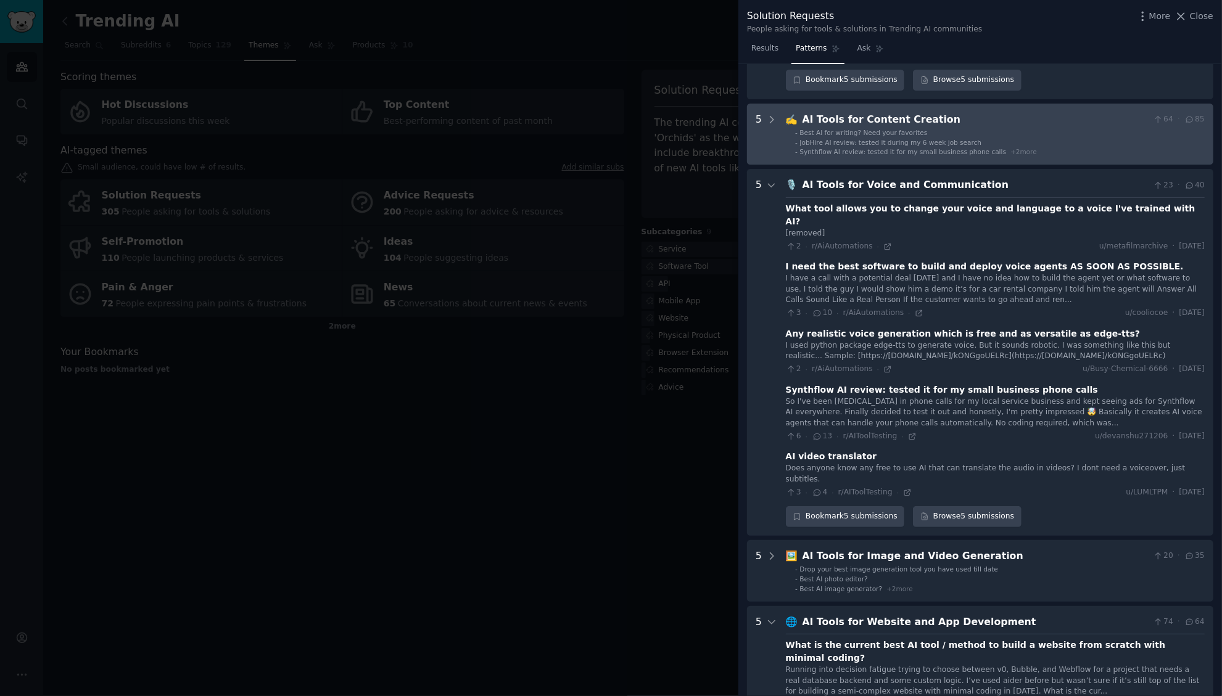
click at [911, 142] on span "JobHire AI review: tested it during my 6 week job search" at bounding box center [891, 142] width 182 height 7
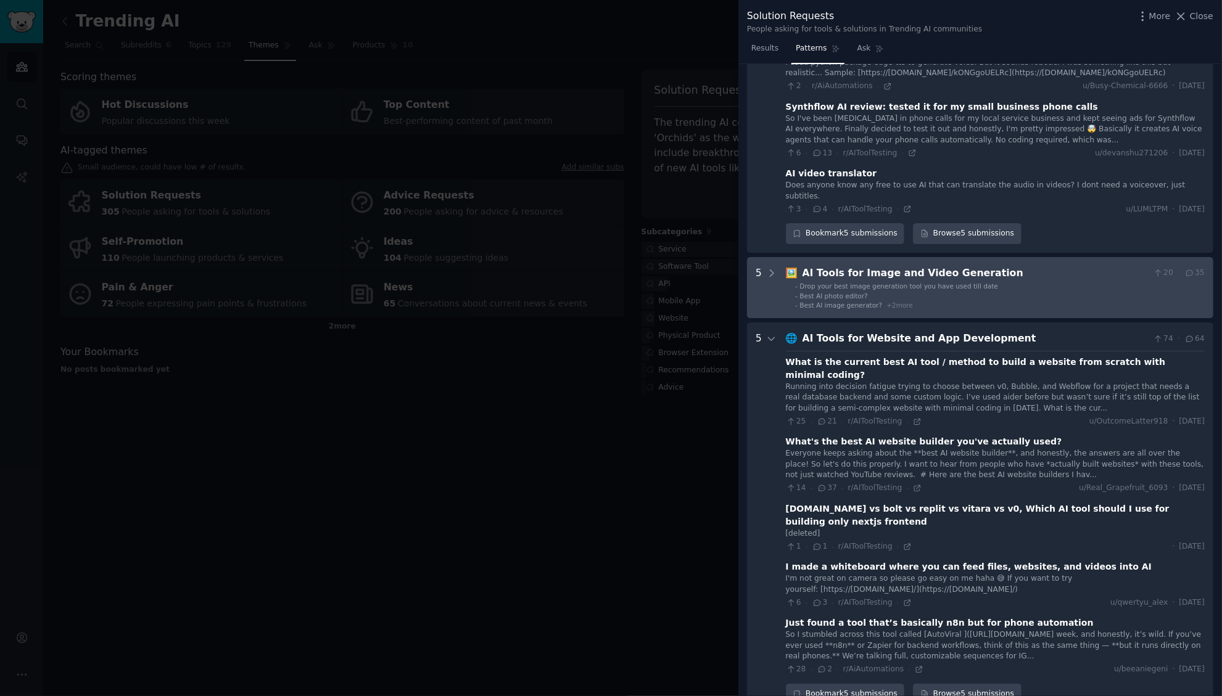
click at [919, 282] on span "Drop your best image generation tool you have used till date" at bounding box center [899, 285] width 199 height 7
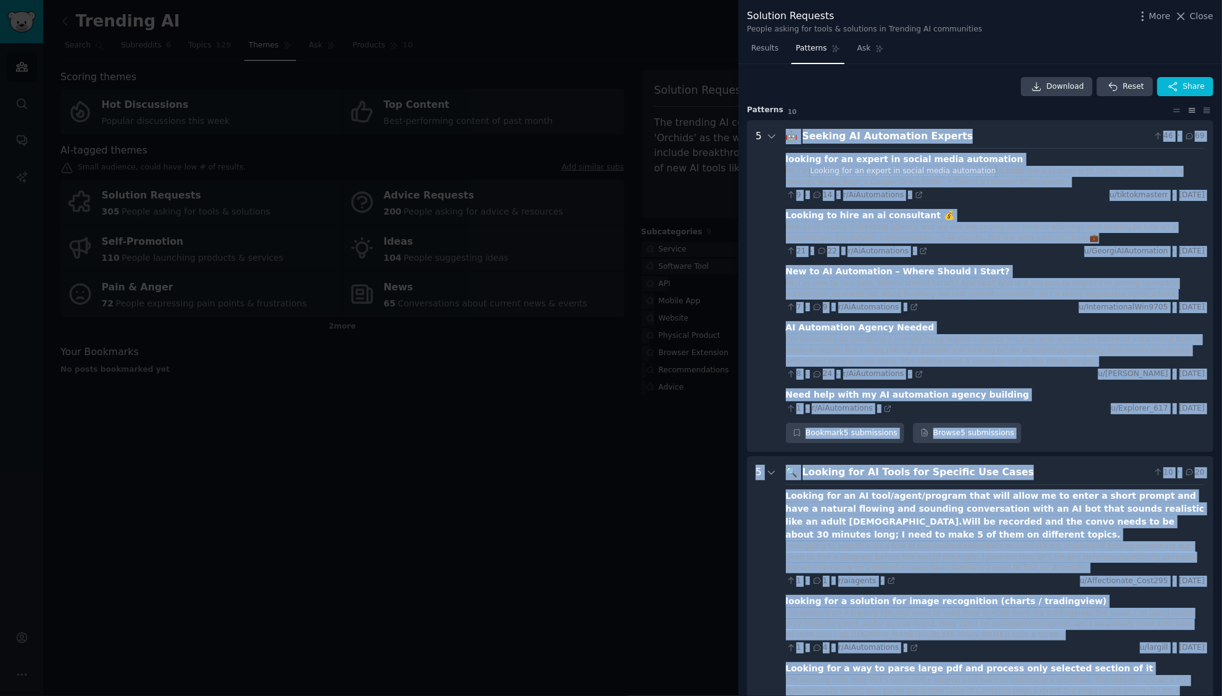
drag, startPoint x: 1200, startPoint y: 474, endPoint x: 778, endPoint y: 131, distance: 543.7
copy div "🤖 Loremip DO Sitametcon Adipisc 82 · 33 elitsed doe te incidi ut labore etdol m…"
